Goal: Information Seeking & Learning: Learn about a topic

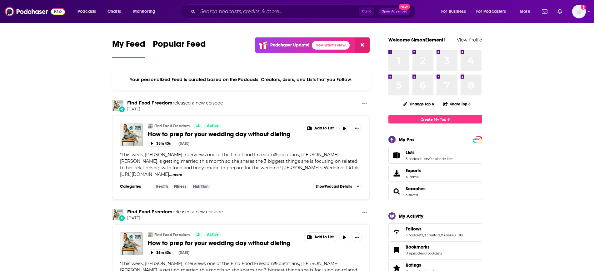
click at [388, 10] on span "Open Advanced" at bounding box center [394, 11] width 26 height 3
click at [92, 11] on span "Podcasts" at bounding box center [86, 11] width 18 height 9
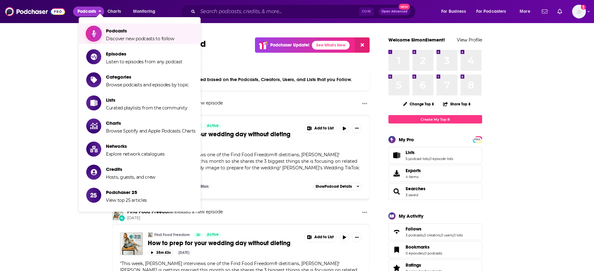
click at [124, 30] on span "Podcasts" at bounding box center [140, 31] width 68 height 6
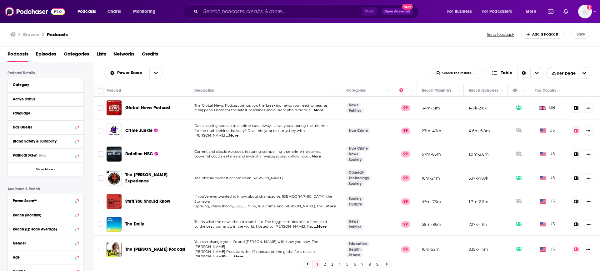
scroll to position [78, 0]
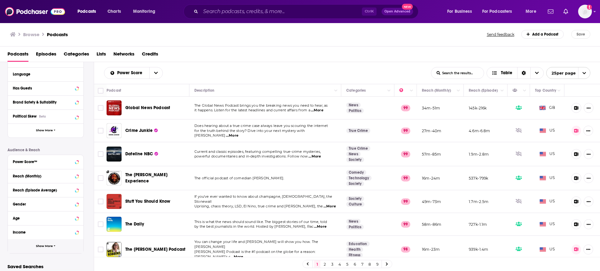
click at [51, 246] on span "Show More" at bounding box center [44, 246] width 17 height 3
click at [46, 134] on button "Show More" at bounding box center [46, 131] width 76 height 14
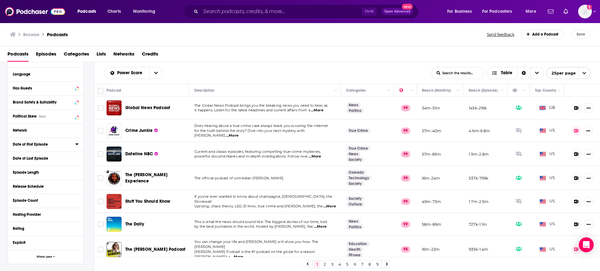
click at [42, 142] on div "Date of First Episode" at bounding box center [42, 144] width 58 height 4
click at [57, 157] on button "3M" at bounding box center [58, 156] width 11 height 10
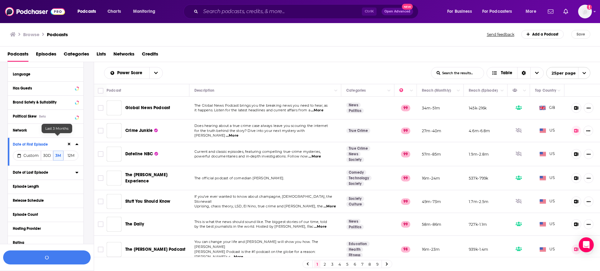
scroll to position [94, 0]
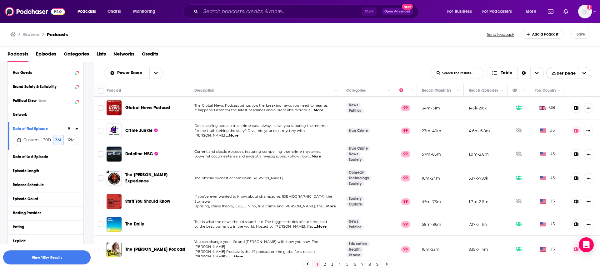
click at [57, 258] on button "View 10k+ Results" at bounding box center [46, 258] width 87 height 14
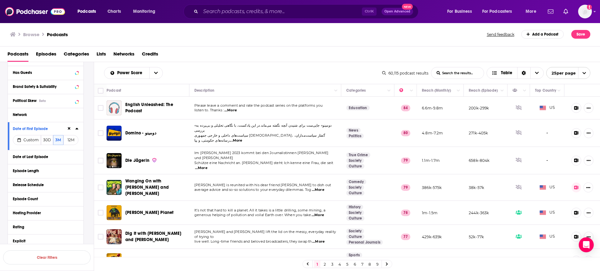
click at [233, 109] on span "...More" at bounding box center [230, 110] width 12 height 5
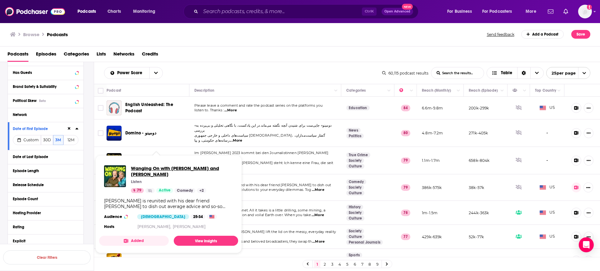
click at [151, 166] on span "Wanging On with Graham Norton and Maria McErlane" at bounding box center [182, 172] width 102 height 12
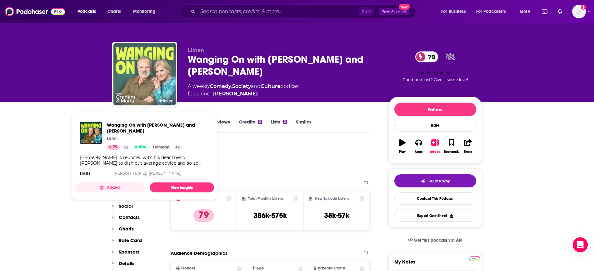
click at [155, 72] on img "Wanging On with Graham Norton and Maria McErlane" at bounding box center [144, 74] width 62 height 62
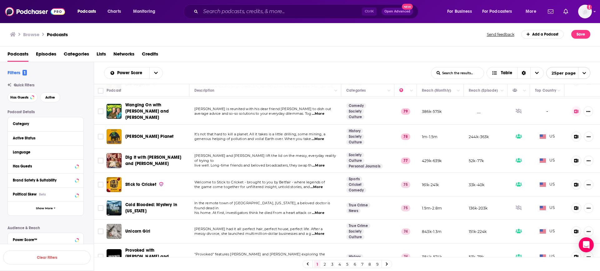
scroll to position [78, 0]
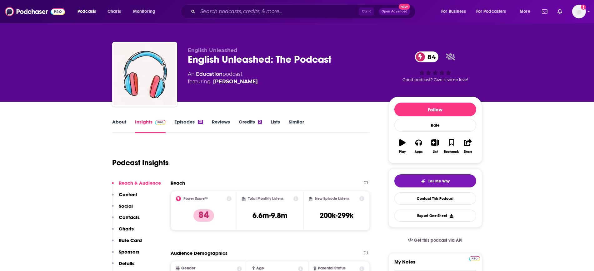
click at [185, 120] on link "Episodes 31" at bounding box center [188, 126] width 28 height 14
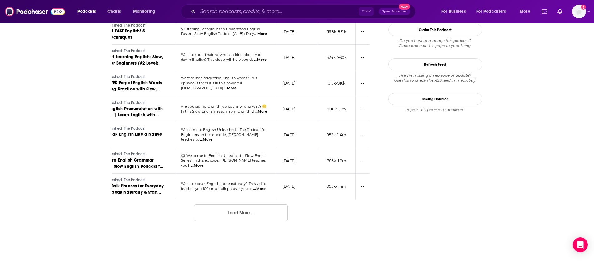
scroll to position [666, 0]
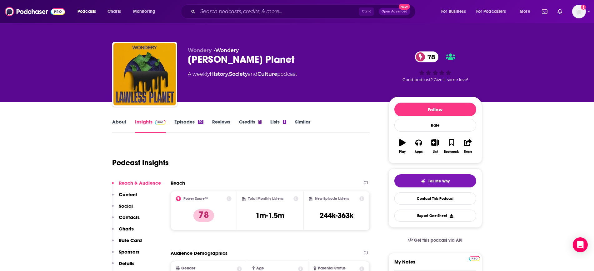
click at [192, 124] on link "Episodes 10" at bounding box center [188, 126] width 29 height 14
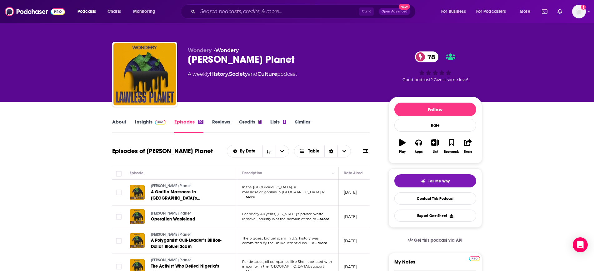
click at [117, 123] on link "About" at bounding box center [119, 126] width 14 height 14
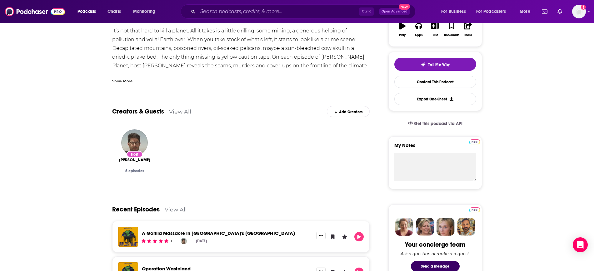
scroll to position [117, 0]
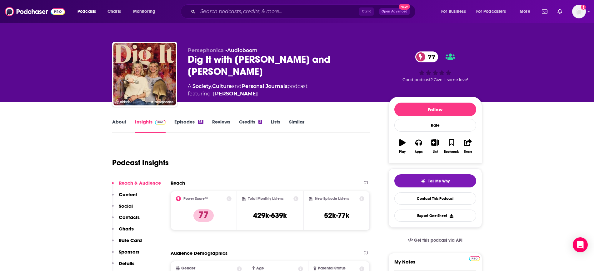
click at [122, 119] on link "About" at bounding box center [119, 126] width 14 height 14
